Goal: Task Accomplishment & Management: Use online tool/utility

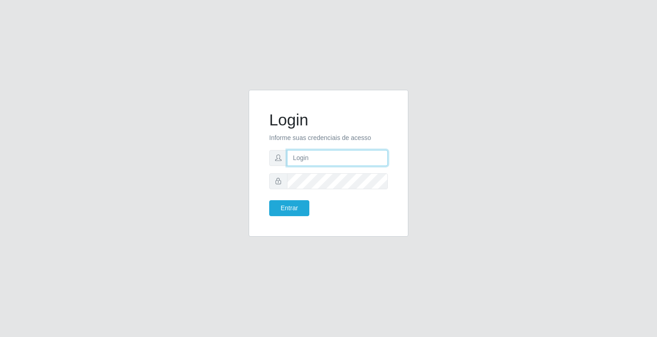
click at [303, 155] on input "text" at bounding box center [337, 158] width 101 height 16
type input "william@ideal"
click at [269, 200] on button "Entrar" at bounding box center [289, 208] width 40 height 16
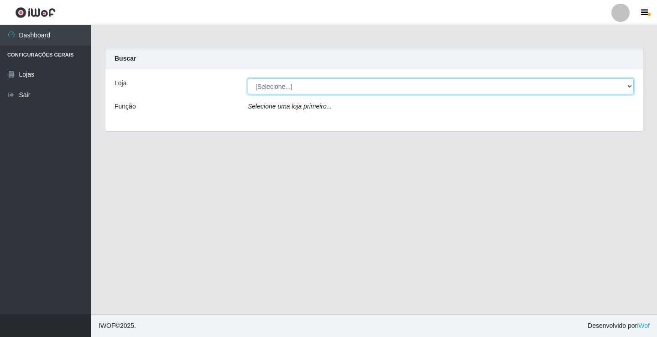
click at [373, 90] on select "[Selecione...] Ideal - Conceição" at bounding box center [441, 87] width 386 height 16
select select "231"
click at [248, 79] on select "[Selecione...] Ideal - Conceição" at bounding box center [441, 87] width 386 height 16
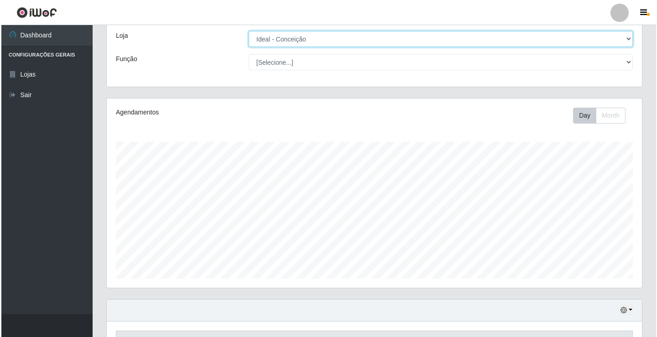
scroll to position [188, 0]
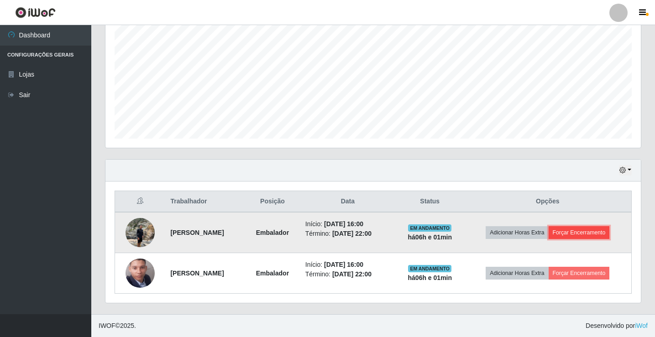
click at [568, 234] on button "Forçar Encerramento" at bounding box center [579, 232] width 61 height 13
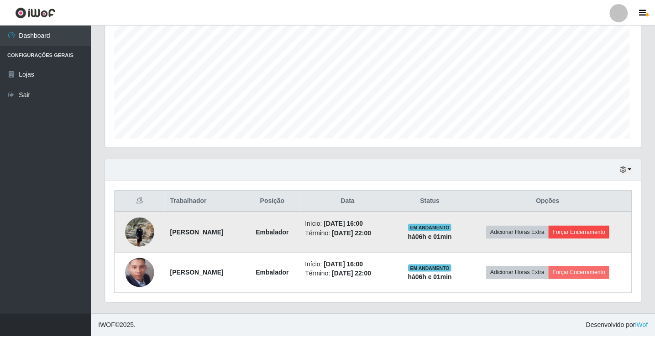
scroll to position [189, 531]
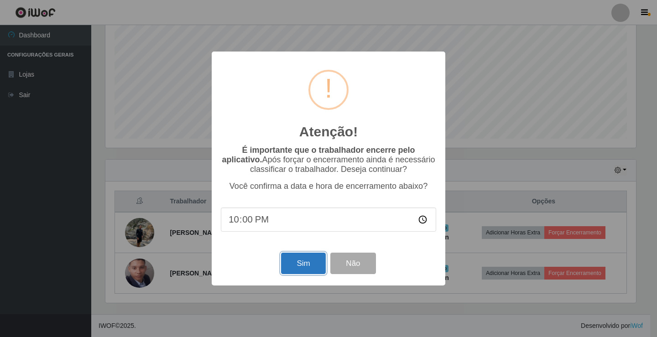
click at [301, 265] on button "Sim" at bounding box center [303, 263] width 44 height 21
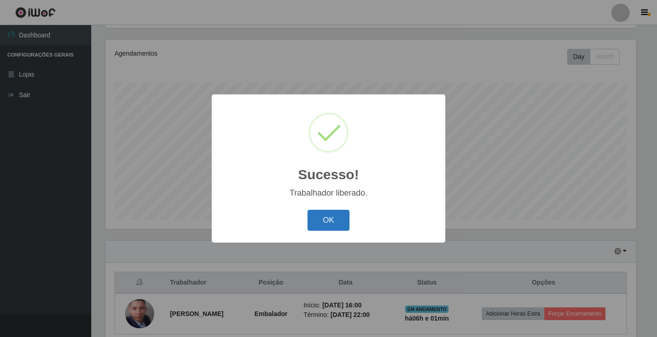
click at [334, 221] on button "OK" at bounding box center [329, 220] width 42 height 21
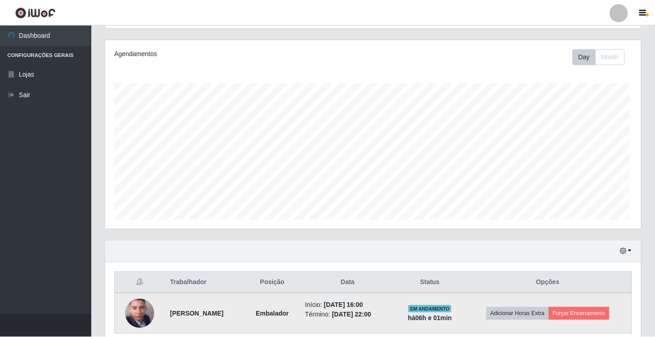
scroll to position [189, 535]
click at [589, 315] on button "Forçar Encerramento" at bounding box center [579, 314] width 61 height 13
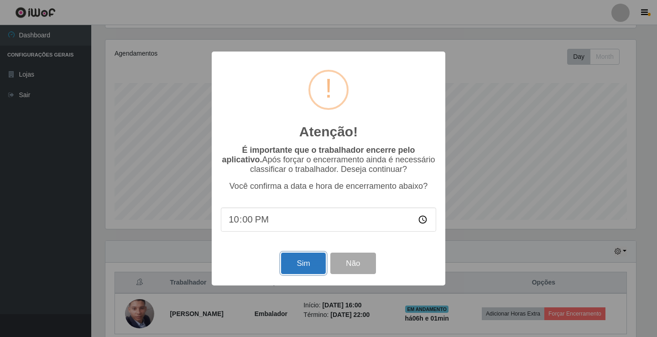
click at [295, 267] on button "Sim" at bounding box center [303, 263] width 44 height 21
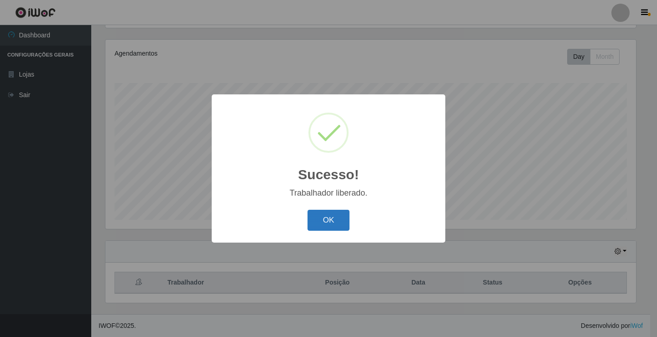
click at [329, 220] on button "OK" at bounding box center [329, 220] width 42 height 21
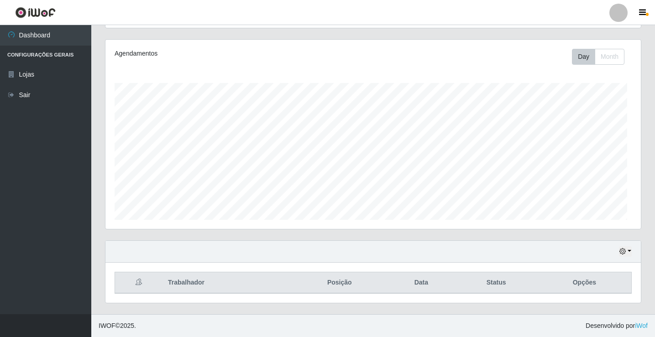
scroll to position [189, 535]
click at [55, 100] on link "Sair" at bounding box center [45, 95] width 91 height 21
